Goal: Transaction & Acquisition: Book appointment/travel/reservation

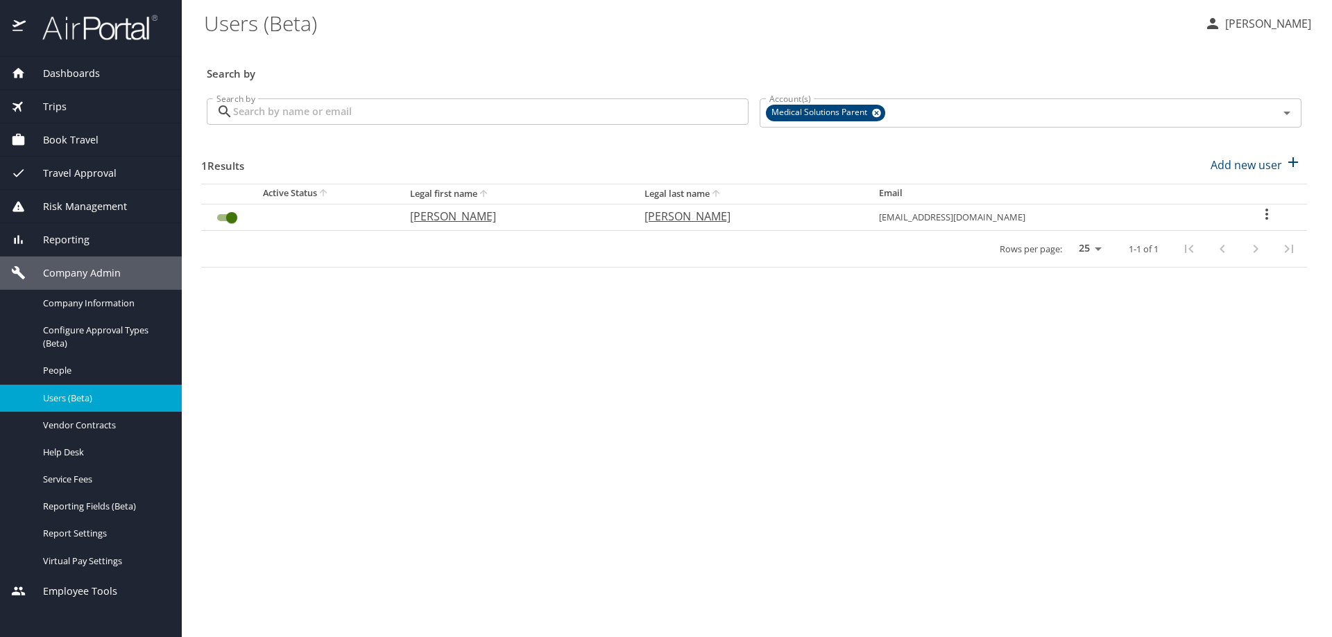
click at [64, 139] on span "Book Travel" at bounding box center [62, 139] width 73 height 15
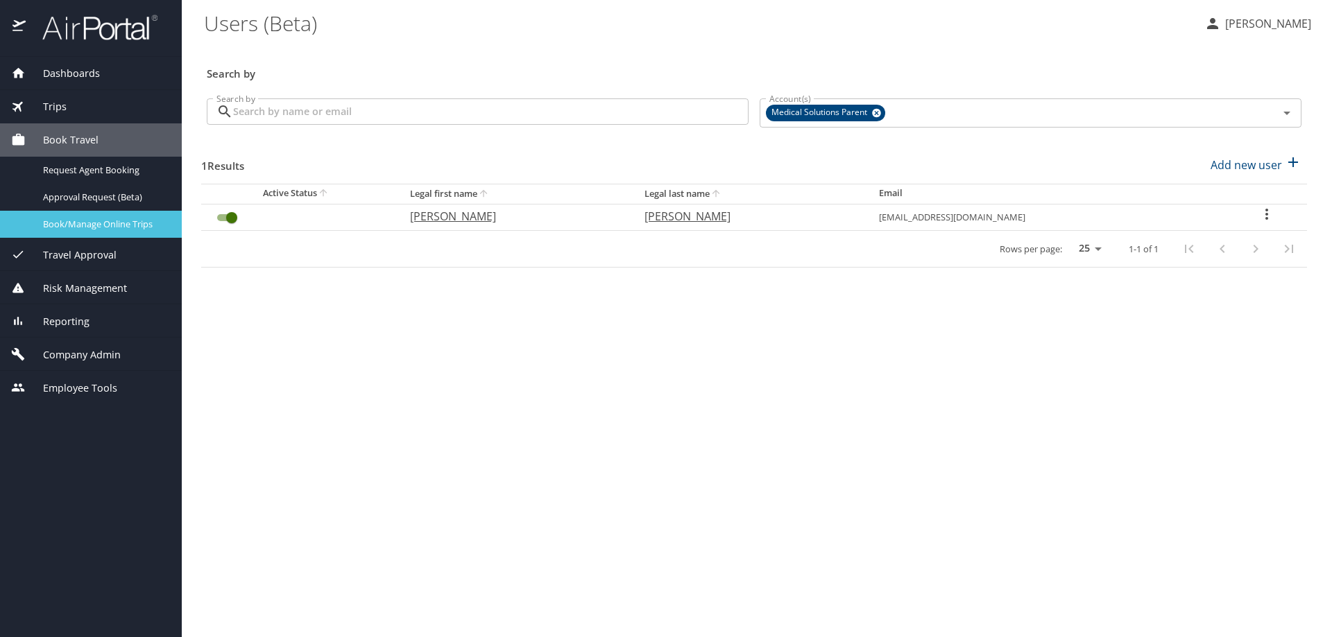
click at [61, 222] on span "Book/Manage Online Trips" at bounding box center [104, 224] width 122 height 13
click at [91, 224] on span "Book/Manage Online Trips" at bounding box center [104, 224] width 122 height 13
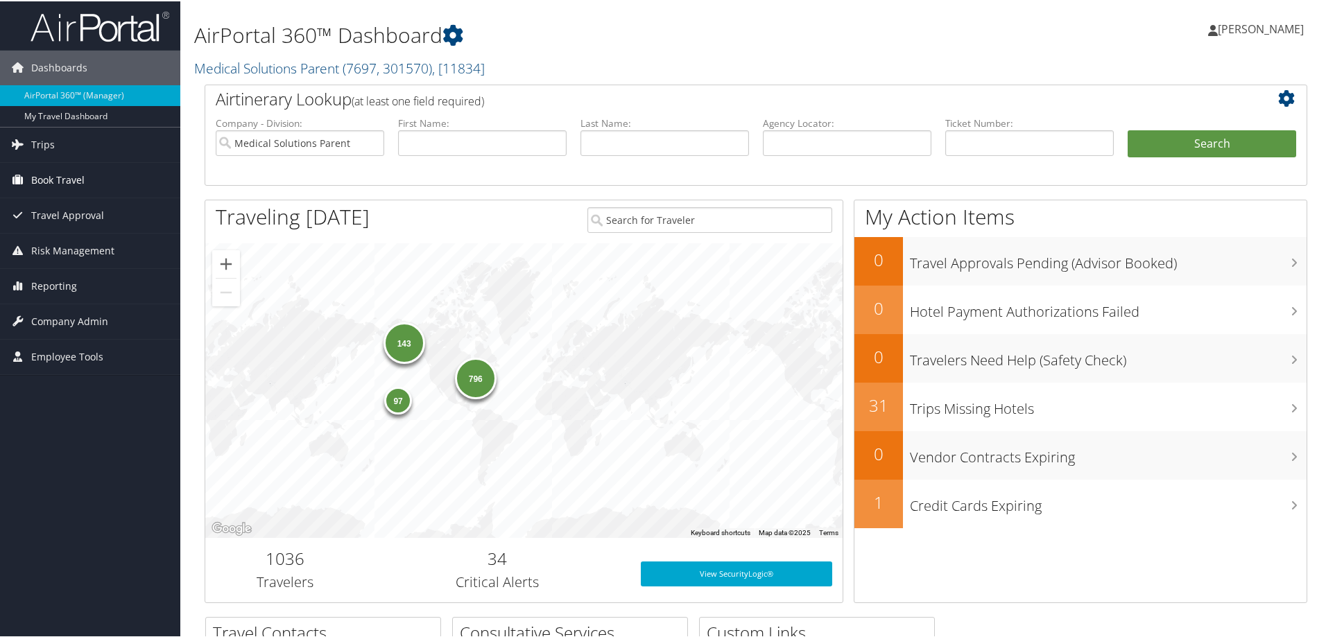
click at [42, 185] on span "Book Travel" at bounding box center [57, 179] width 53 height 35
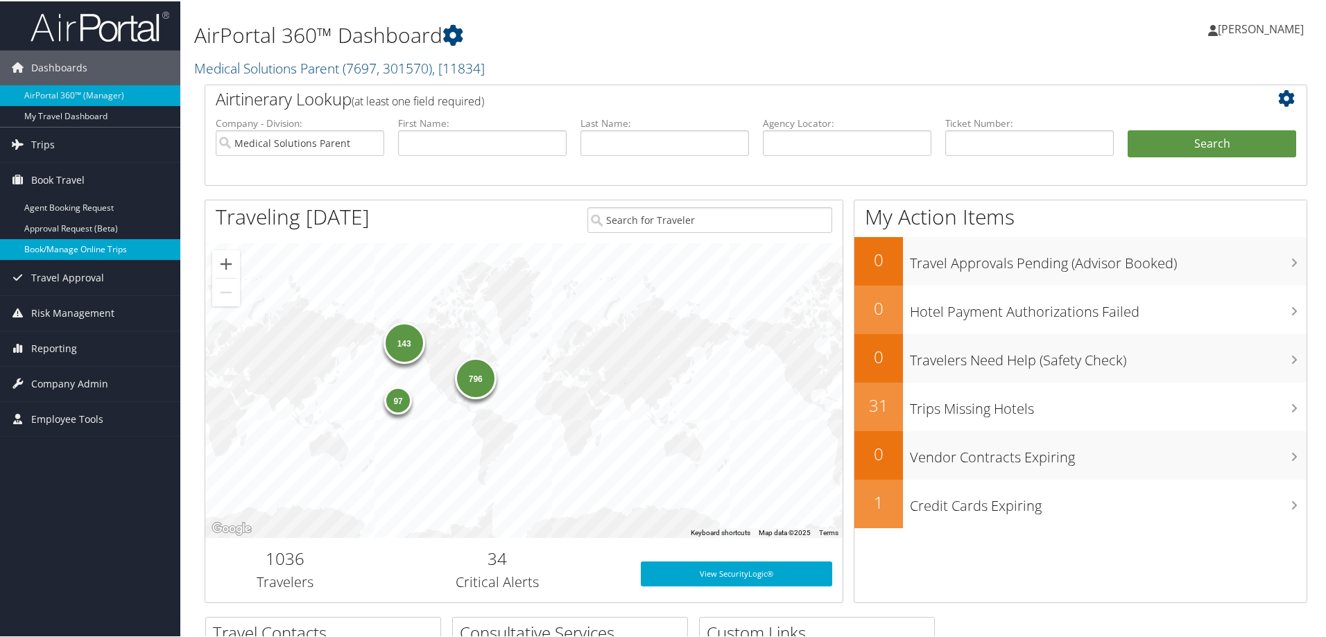
click at [70, 250] on link "Book/Manage Online Trips" at bounding box center [90, 248] width 180 height 21
